Goal: Task Accomplishment & Management: Manage account settings

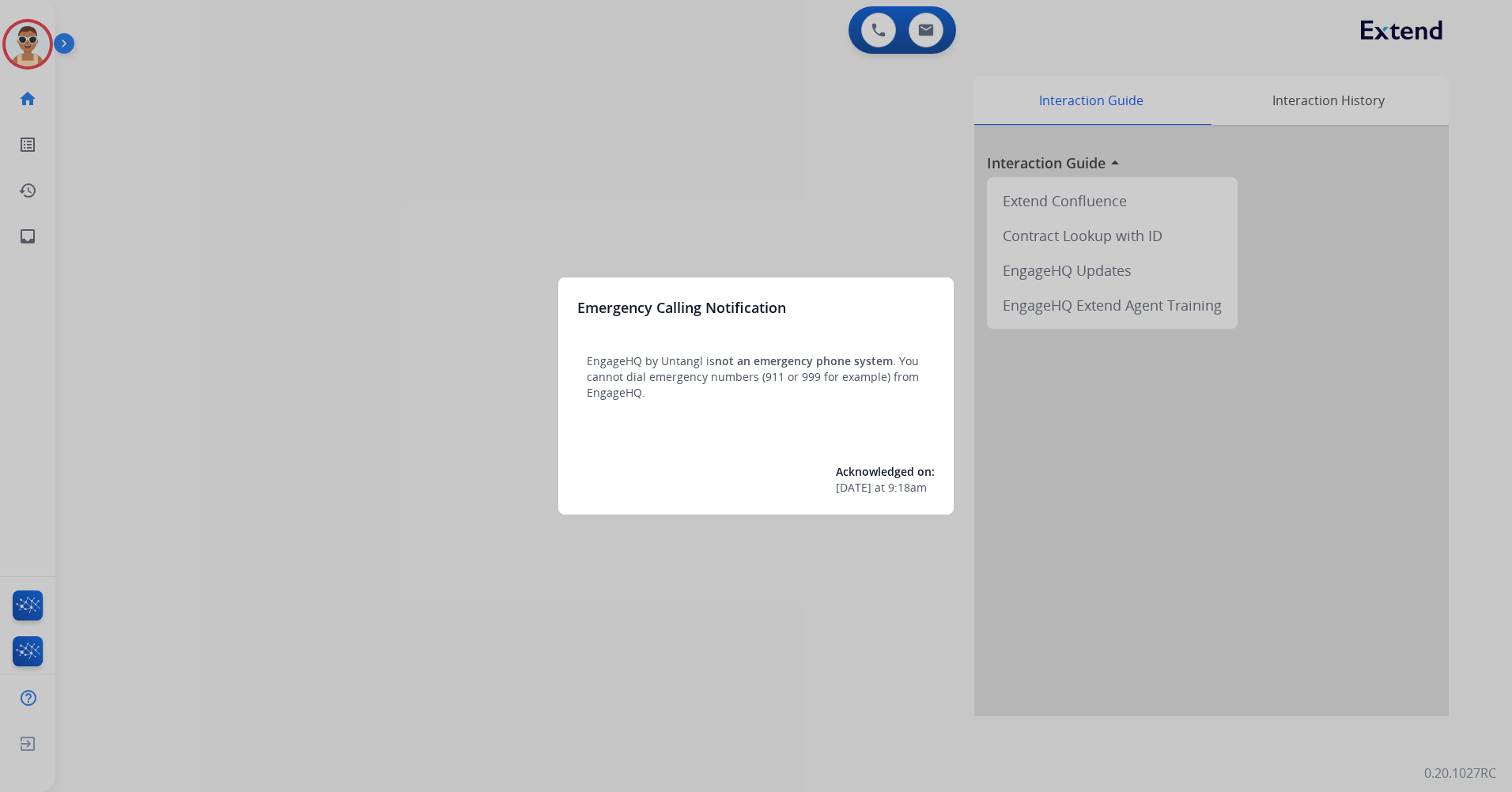
click at [382, 281] on div at bounding box center [756, 396] width 1512 height 792
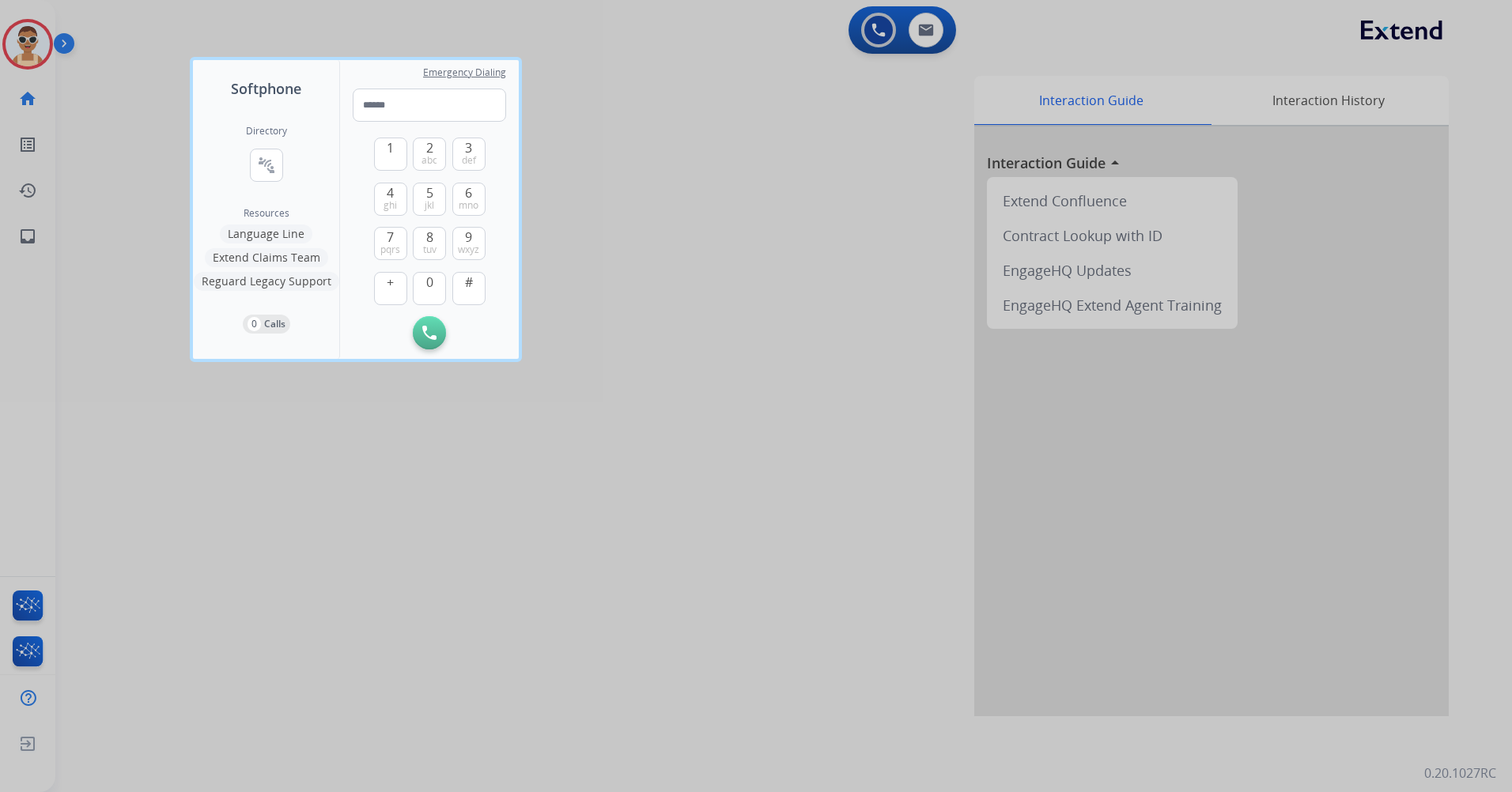
click at [470, 637] on div at bounding box center [756, 396] width 1512 height 792
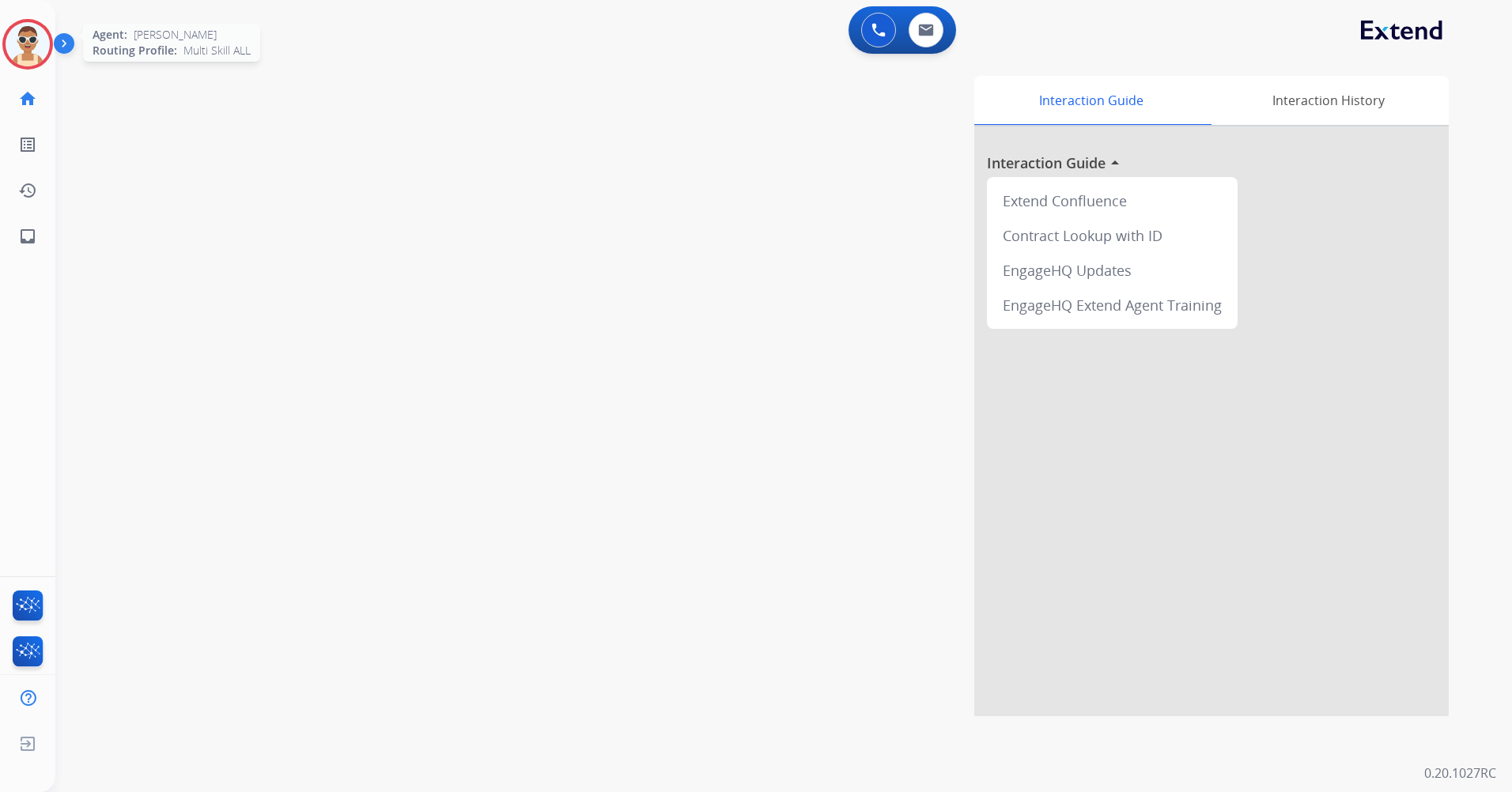
click at [40, 44] on img at bounding box center [28, 44] width 44 height 44
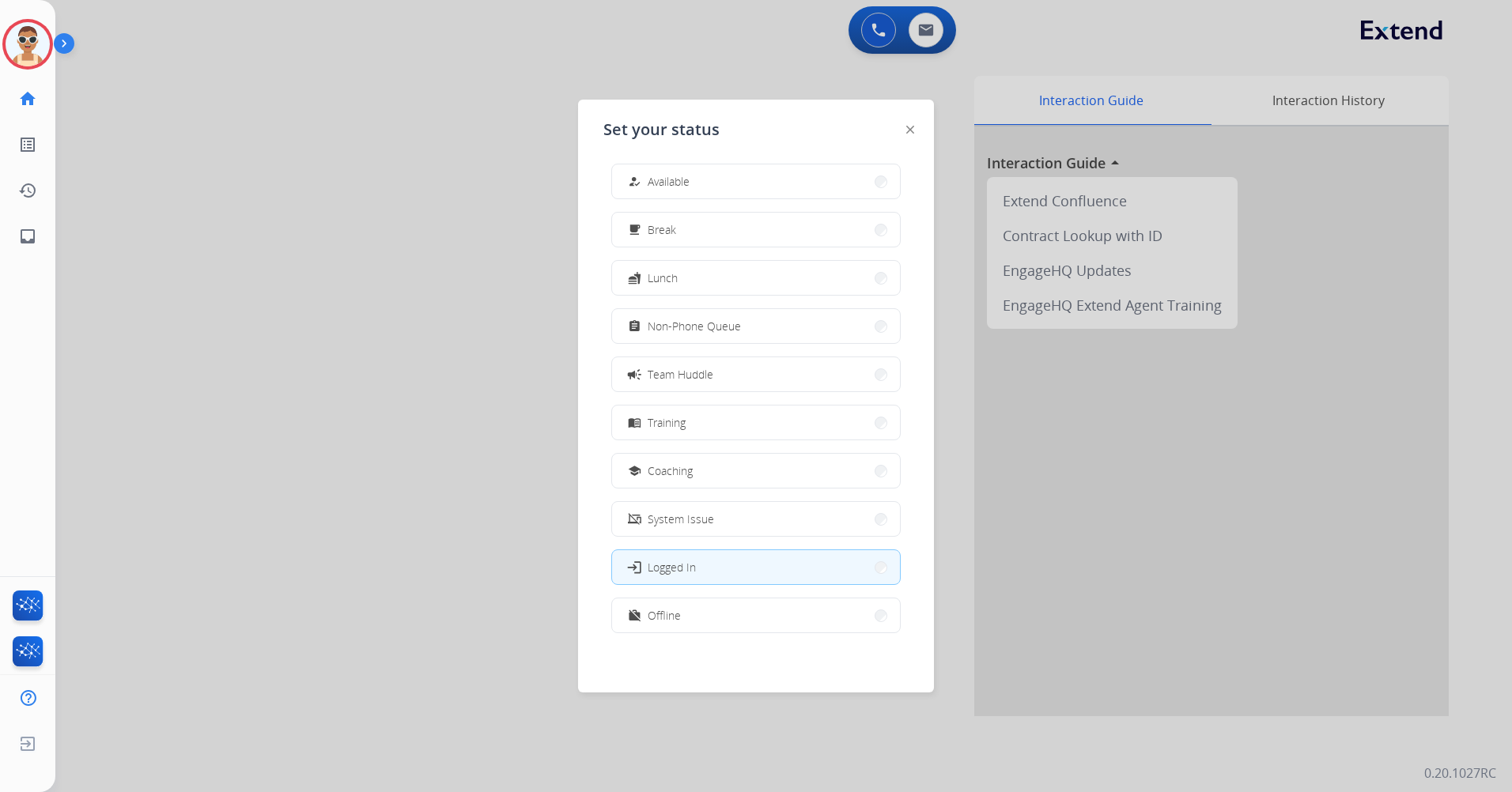
scroll to position [5, 0]
click at [783, 612] on button "work_off Offline" at bounding box center [755, 614] width 288 height 34
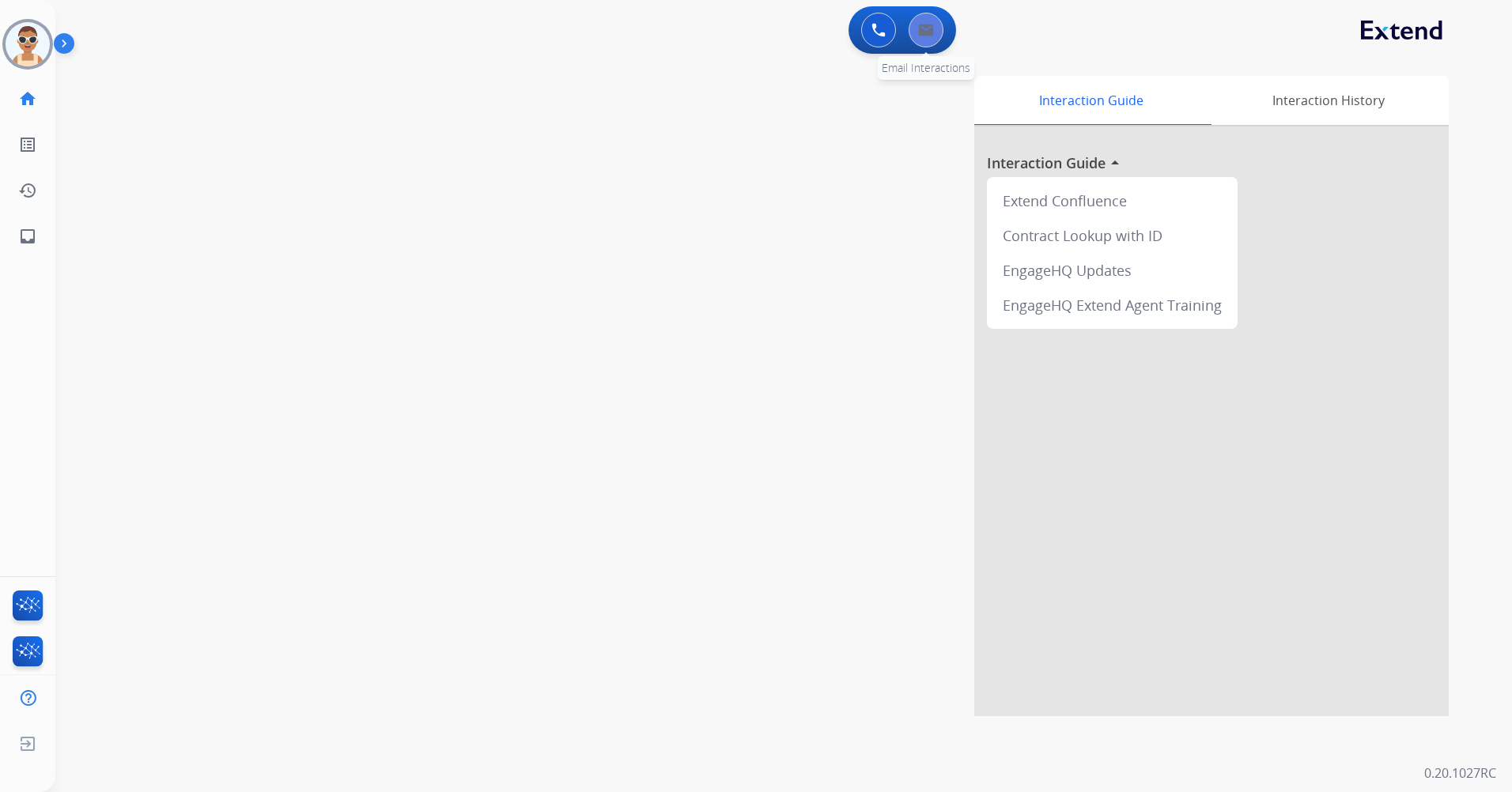
click at [929, 39] on button at bounding box center [926, 30] width 35 height 35
select select "**********"
